Goal: Find contact information: Find contact information

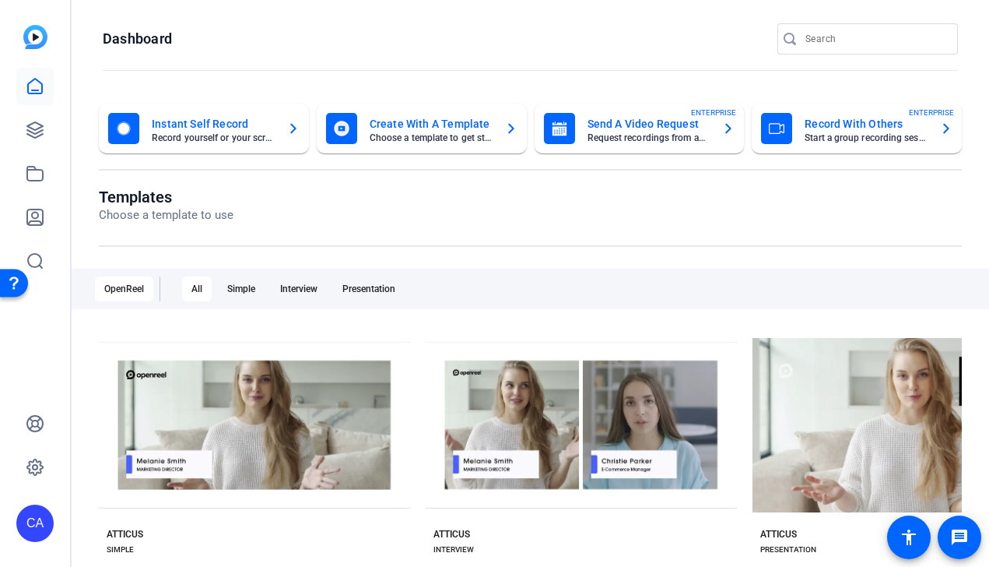
click at [43, 525] on div "CA" at bounding box center [34, 522] width 37 height 37
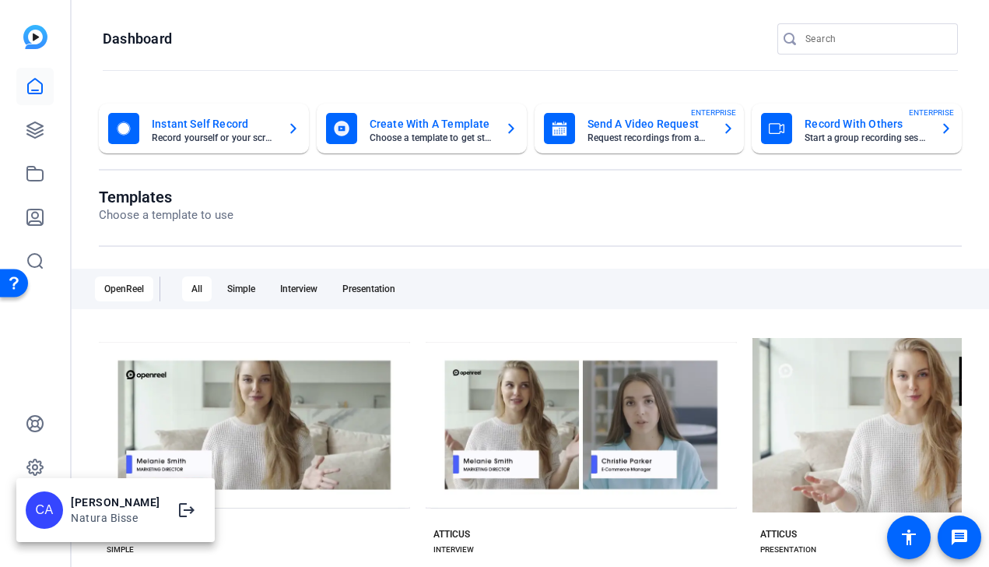
click at [37, 472] on div at bounding box center [494, 283] width 989 height 567
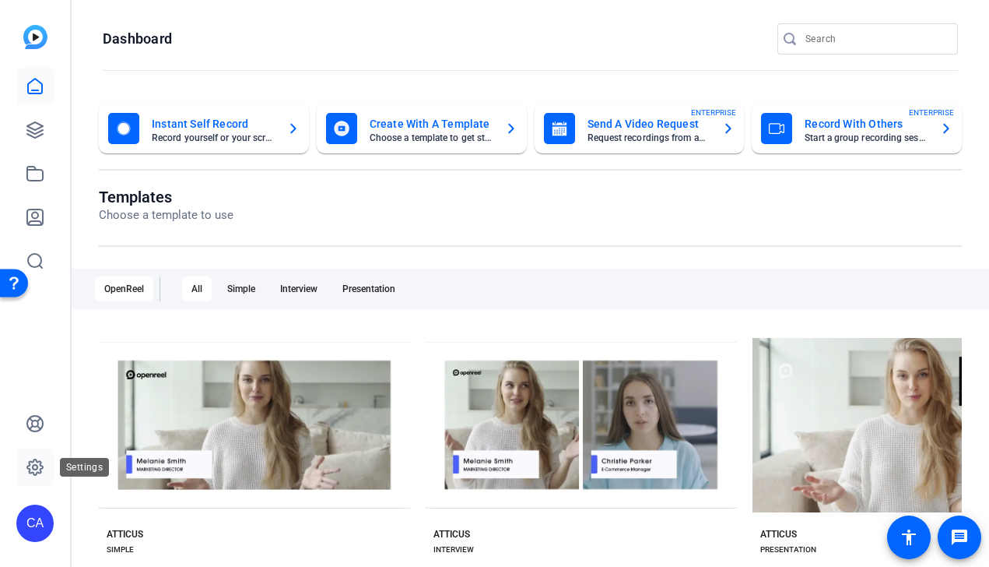
click at [37, 468] on icon at bounding box center [35, 467] width 19 height 19
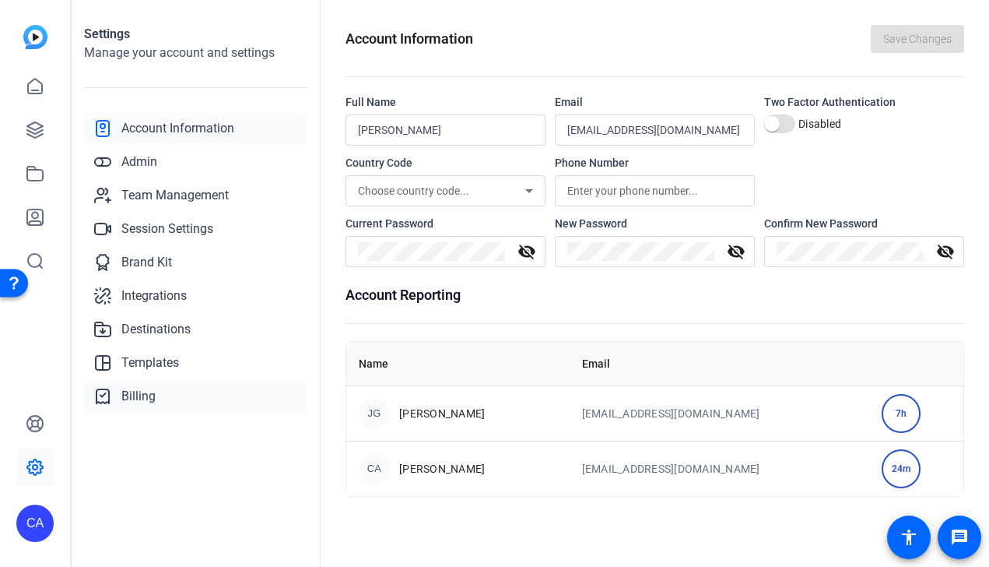
click at [142, 399] on span "Billing" at bounding box center [138, 396] width 34 height 19
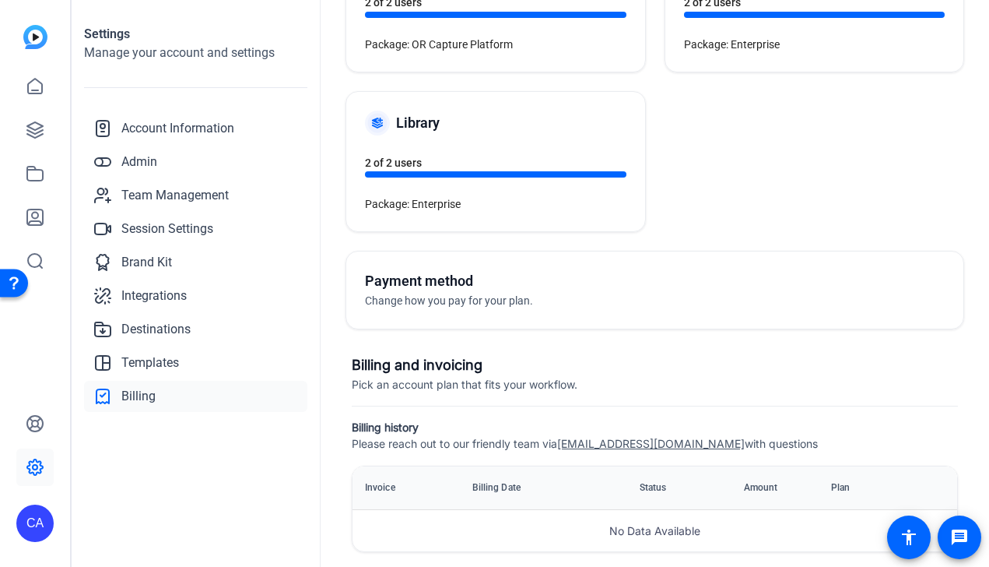
scroll to position [175, 0]
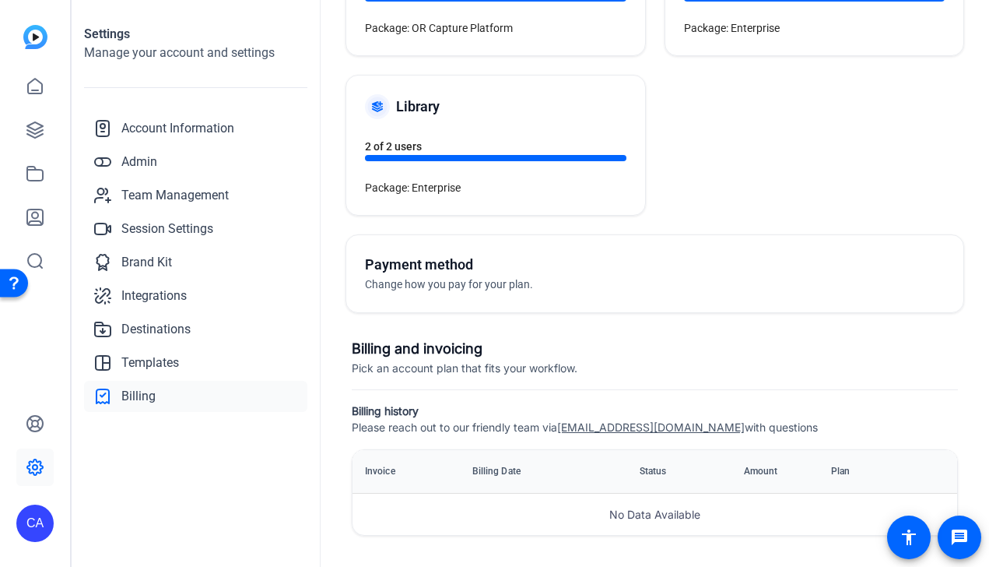
click at [438, 350] on h3 "Billing and invoicing" at bounding box center [655, 349] width 606 height 22
click at [375, 353] on h3 "Billing and invoicing" at bounding box center [655, 349] width 606 height 22
click at [566, 363] on span "Pick an account plan that fits your workflow." at bounding box center [465, 367] width 226 height 13
drag, startPoint x: 675, startPoint y: 432, endPoint x: 564, endPoint y: 421, distance: 111.1
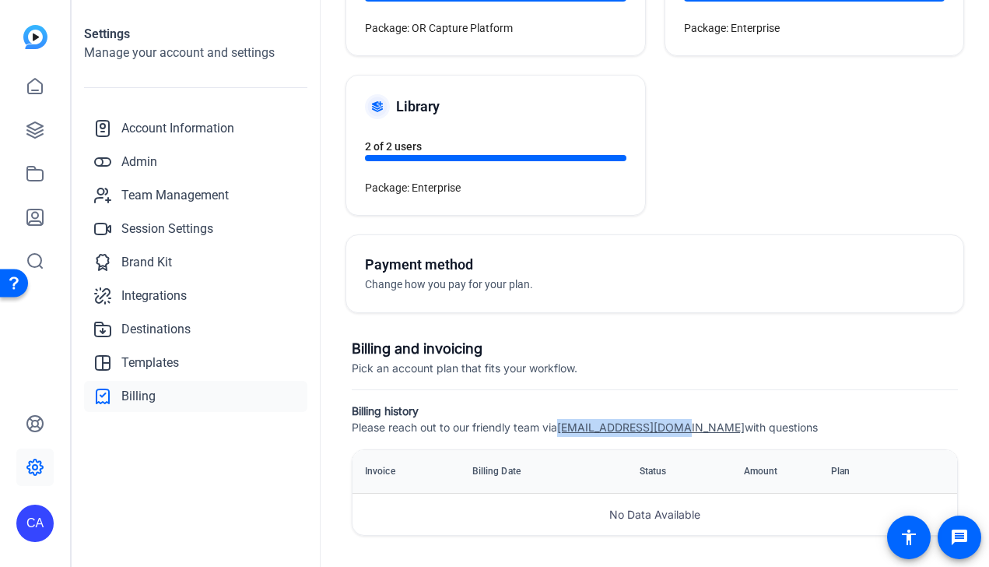
click at [564, 421] on span "Please reach out to our friendly team via [EMAIL_ADDRESS][DOMAIN_NAME] with que…" at bounding box center [585, 426] width 466 height 13
copy link "[EMAIL_ADDRESS][DOMAIN_NAME]"
